Goal: Information Seeking & Learning: Check status

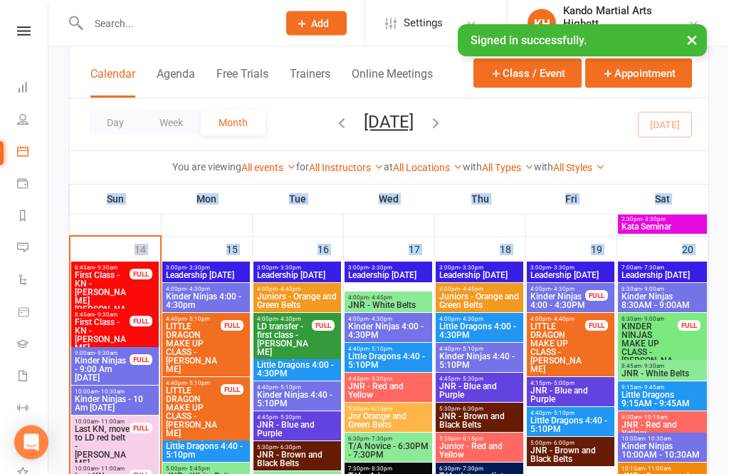
scroll to position [1806, 0]
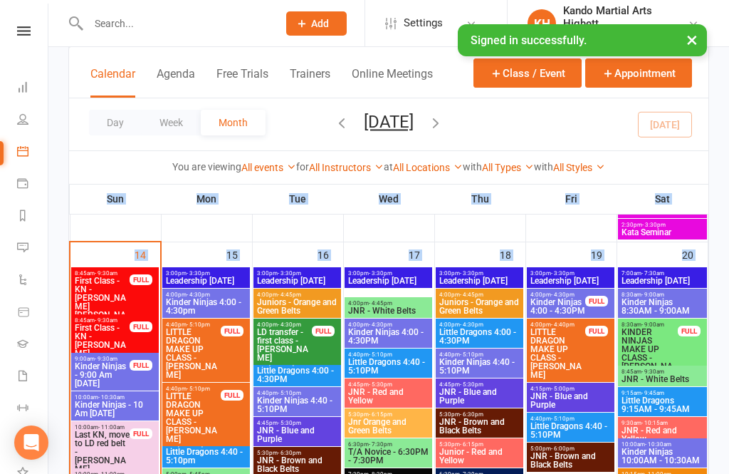
click at [129, 303] on span "First Class - KN - [PERSON_NAME] [PERSON_NAME]" at bounding box center [102, 301] width 56 height 51
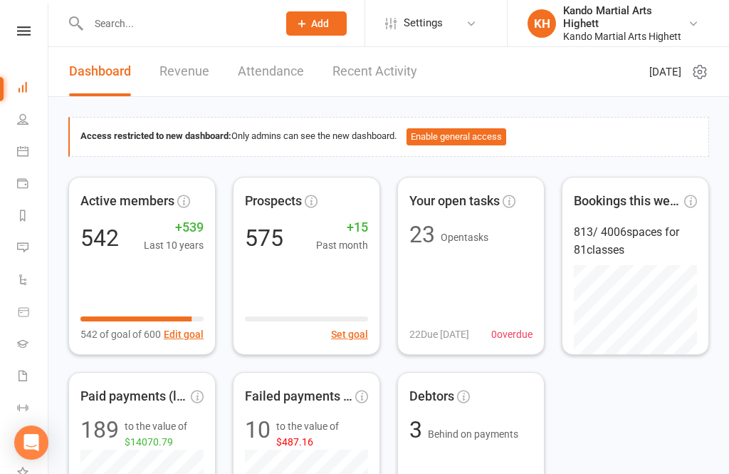
click at [28, 162] on link "Calendar" at bounding box center [33, 153] width 32 height 32
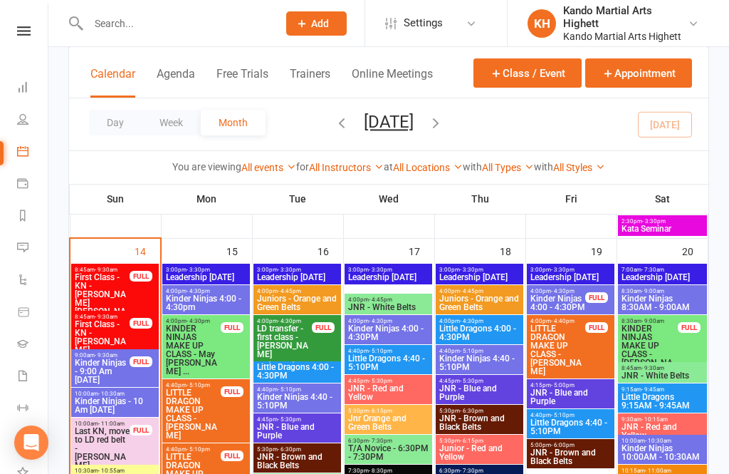
scroll to position [1831, 0]
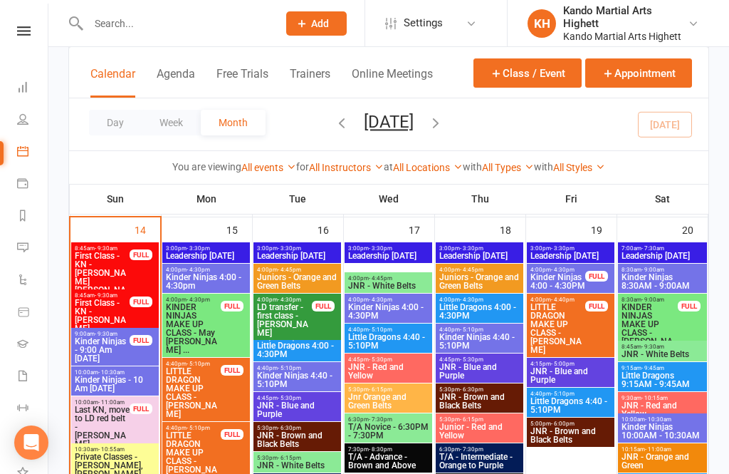
click at [120, 308] on span "First Class - KN - [PERSON_NAME]" at bounding box center [102, 315] width 56 height 34
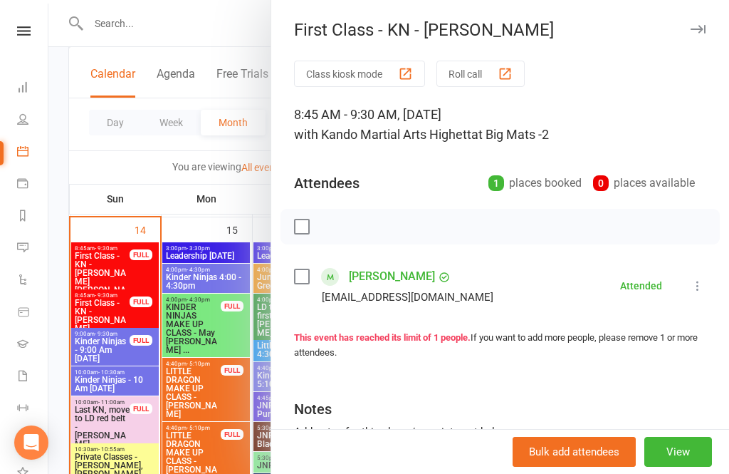
click at [413, 277] on link "[PERSON_NAME]" at bounding box center [392, 276] width 86 height 23
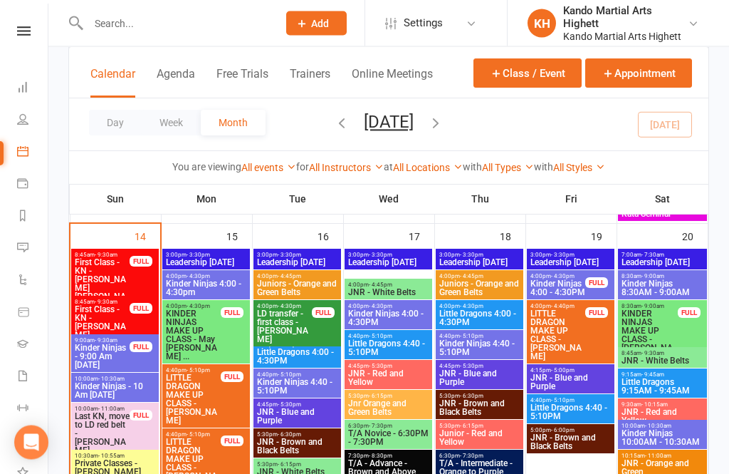
scroll to position [1824, 0]
click at [91, 253] on span "8:45am - 9:30am" at bounding box center [102, 254] width 56 height 6
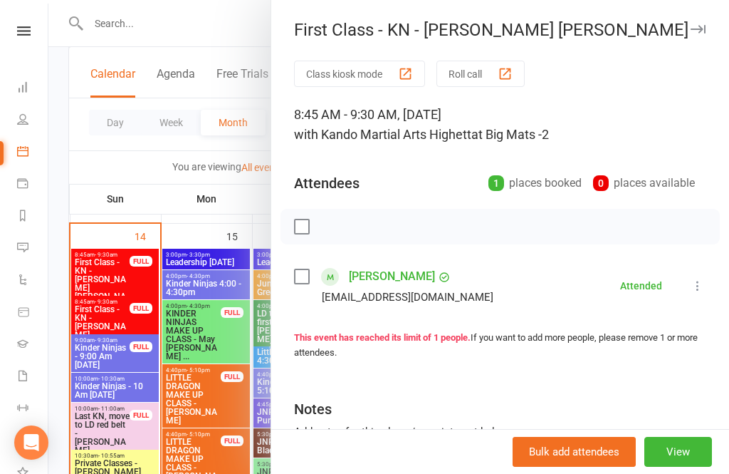
click at [365, 258] on div "Class kiosk mode Roll call 8:45 AM - 9:30 AM, [DATE] with Kando Martial Arts Hi…" at bounding box center [500, 311] width 458 height 501
click at [370, 283] on link "[PERSON_NAME]" at bounding box center [392, 276] width 86 height 23
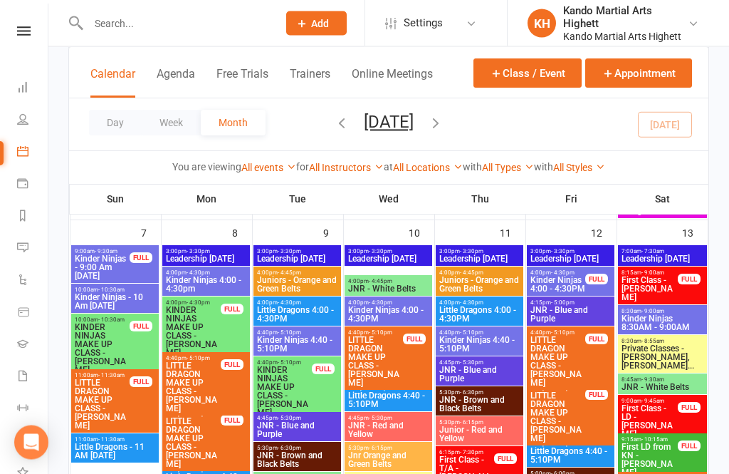
scroll to position [918, 0]
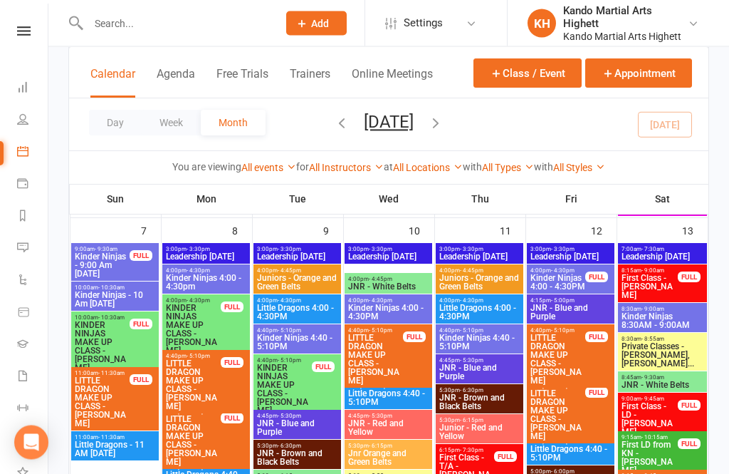
click at [661, 283] on span "First Class - [PERSON_NAME]" at bounding box center [650, 287] width 58 height 26
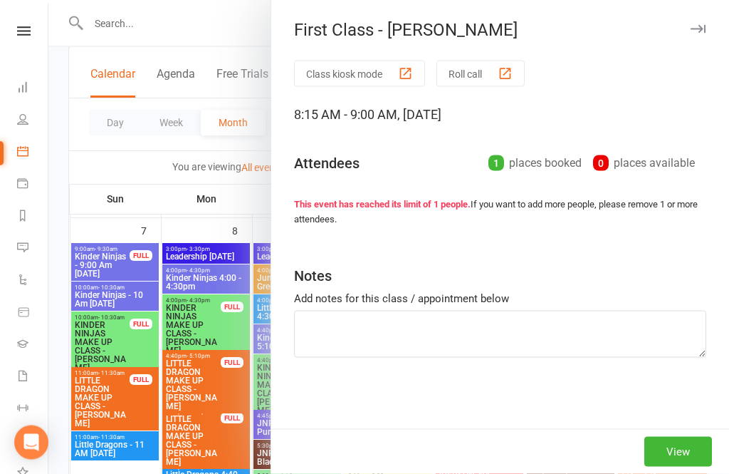
scroll to position [919, 0]
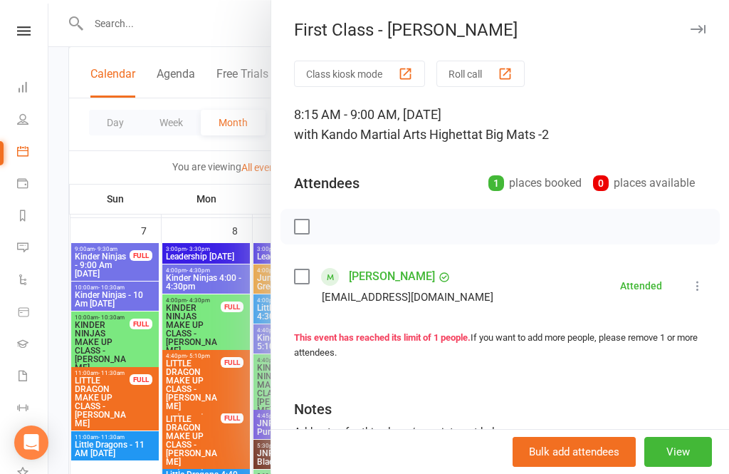
click at [414, 286] on link "[PERSON_NAME]" at bounding box center [392, 276] width 86 height 23
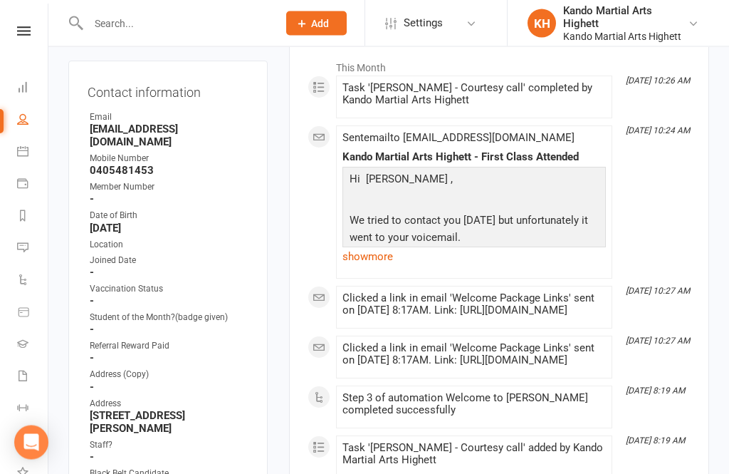
scroll to position [228, 0]
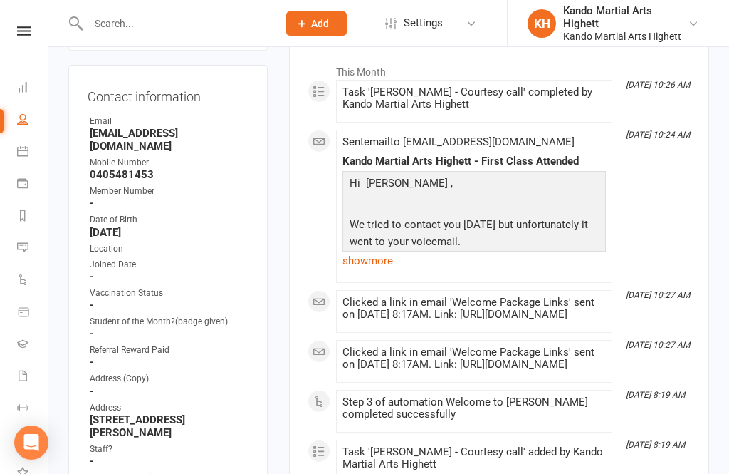
click at [30, 142] on link "Calendar" at bounding box center [33, 153] width 32 height 32
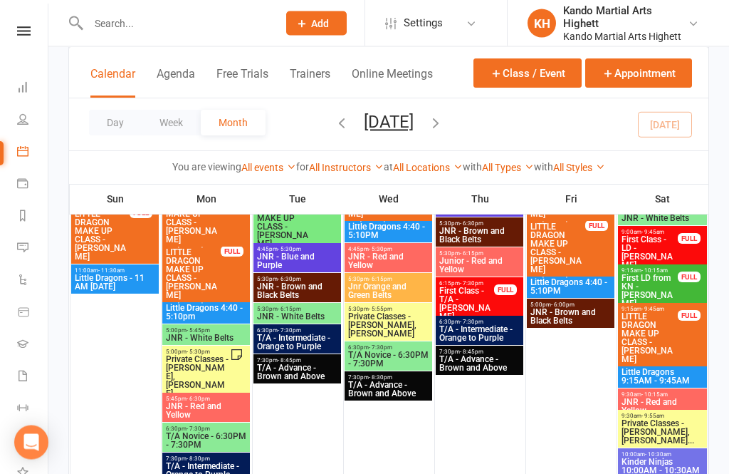
scroll to position [1061, 0]
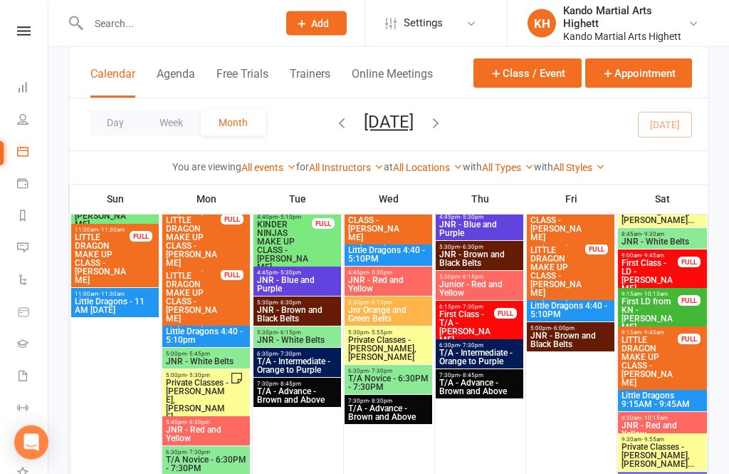
click at [674, 264] on span "First Class - LD - [PERSON_NAME]" at bounding box center [650, 276] width 58 height 34
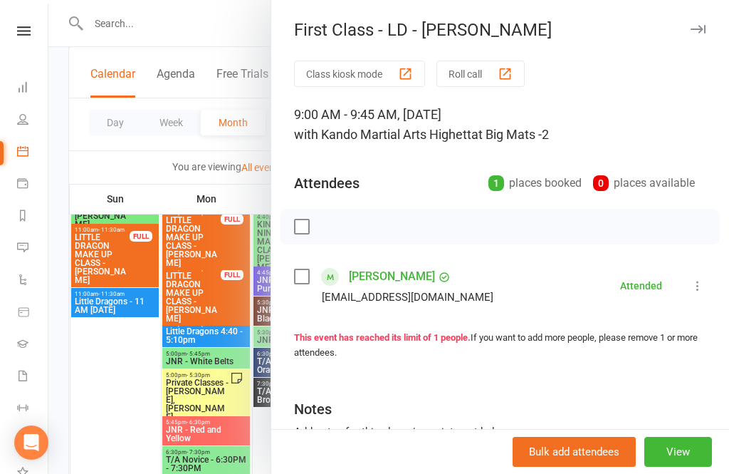
click at [379, 267] on link "[PERSON_NAME]" at bounding box center [392, 276] width 86 height 23
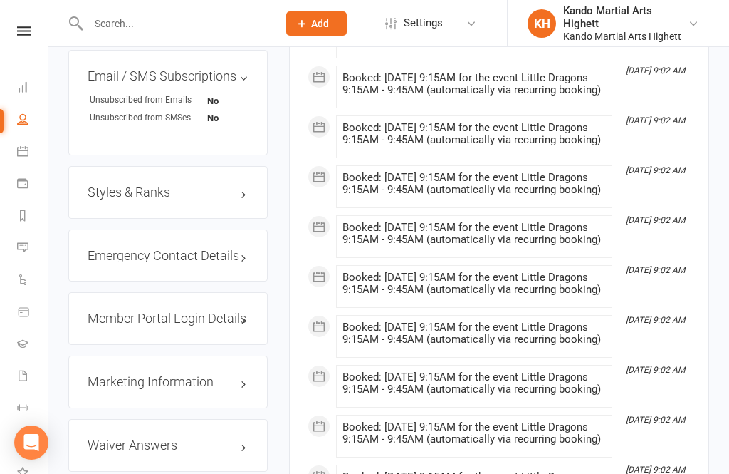
scroll to position [1370, 0]
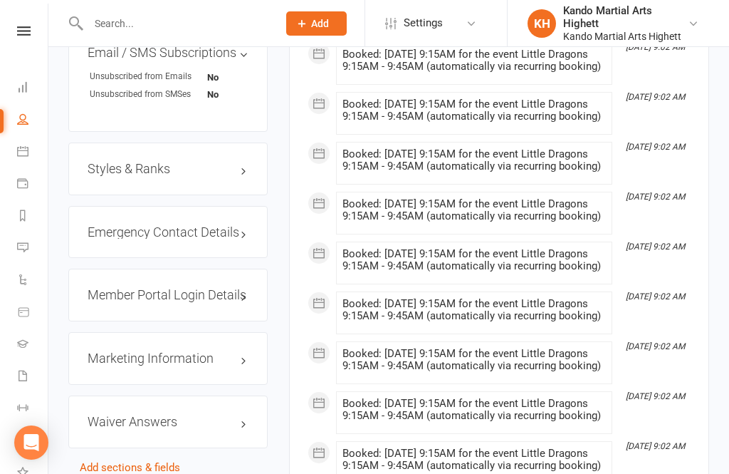
click at [14, 144] on li "Calendar" at bounding box center [24, 153] width 48 height 32
click at [24, 156] on icon at bounding box center [22, 150] width 11 height 11
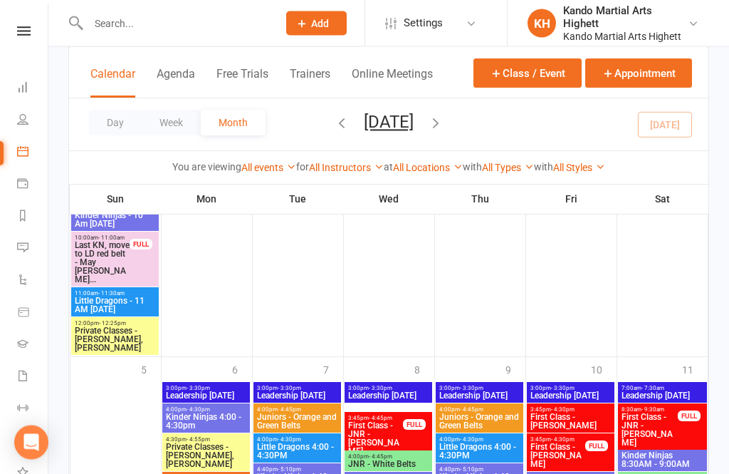
scroll to position [2703, 0]
